Goal: Find contact information: Find contact information

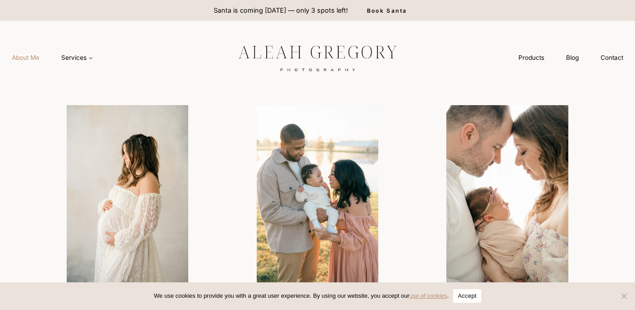
click at [33, 58] on link "About Me" at bounding box center [25, 57] width 49 height 17
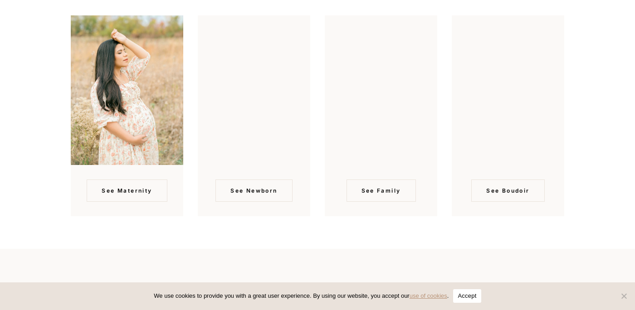
scroll to position [2044, 0]
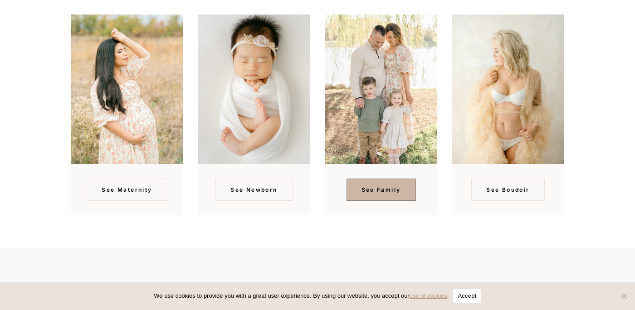
click at [378, 186] on span "See Family" at bounding box center [381, 190] width 39 height 9
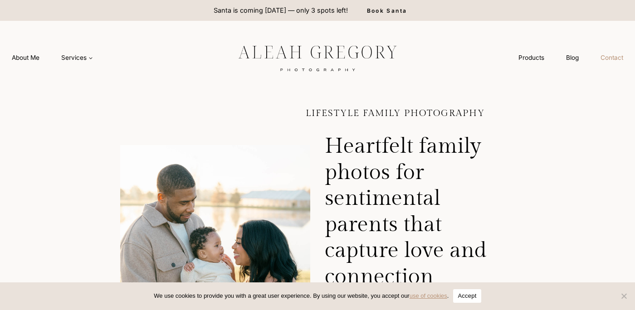
click at [612, 58] on link "Contact" at bounding box center [612, 57] width 44 height 17
